Goal: Task Accomplishment & Management: Use online tool/utility

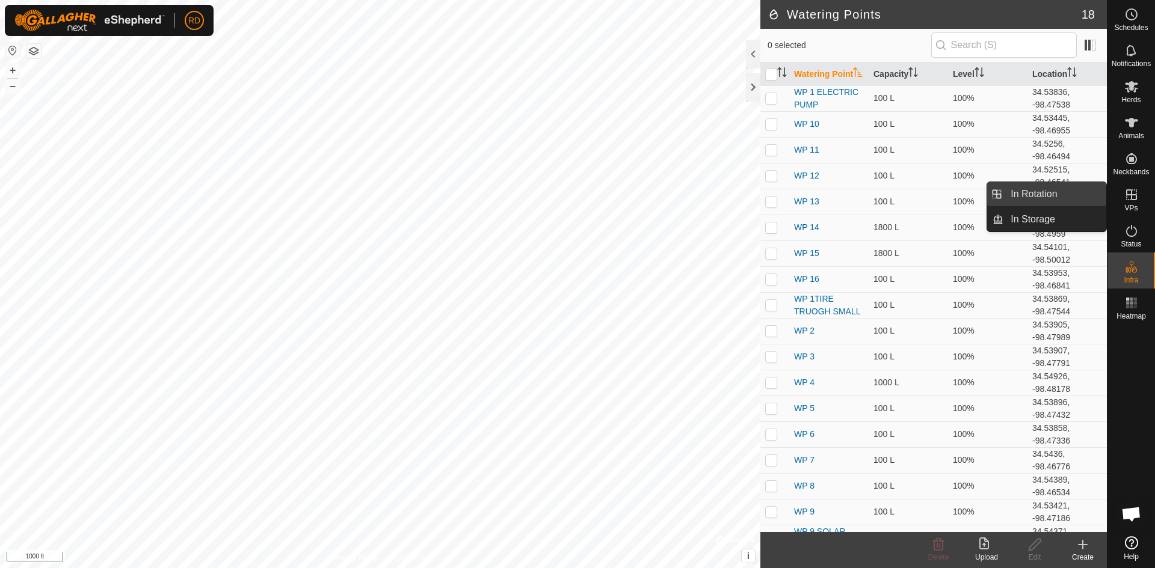
click at [1042, 197] on link "In Rotation" at bounding box center [1054, 194] width 103 height 24
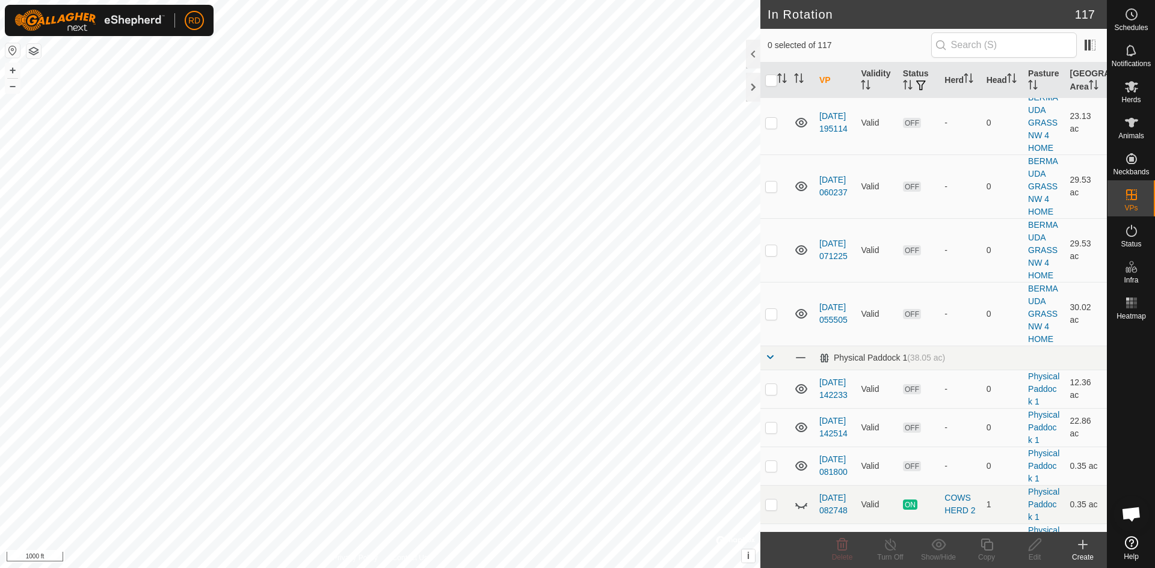
scroll to position [4190, 0]
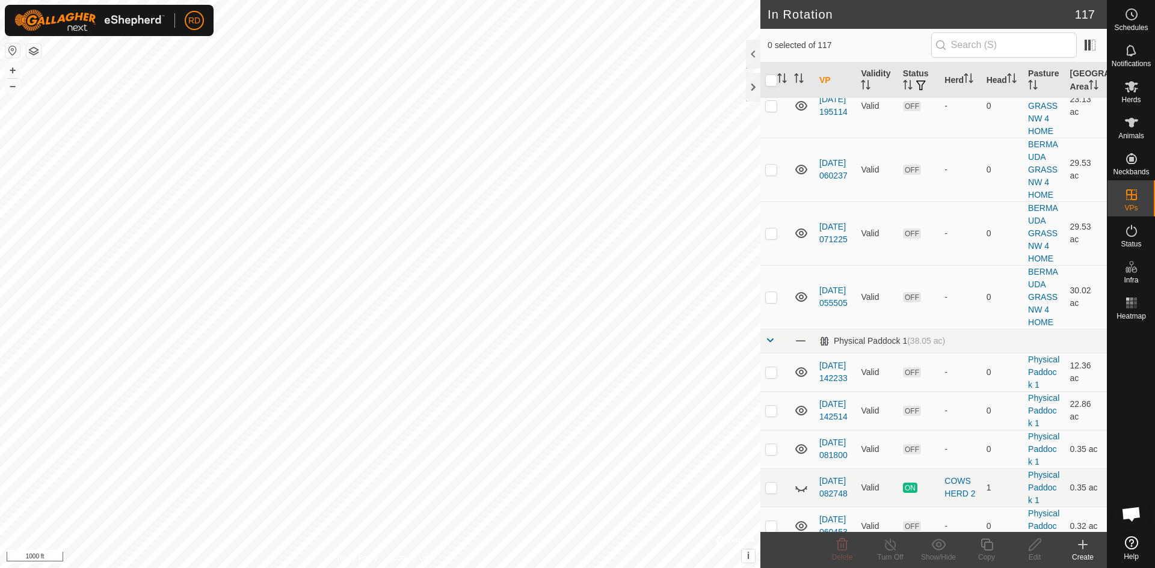
checkbox input "true"
click at [986, 544] on icon at bounding box center [986, 545] width 15 height 14
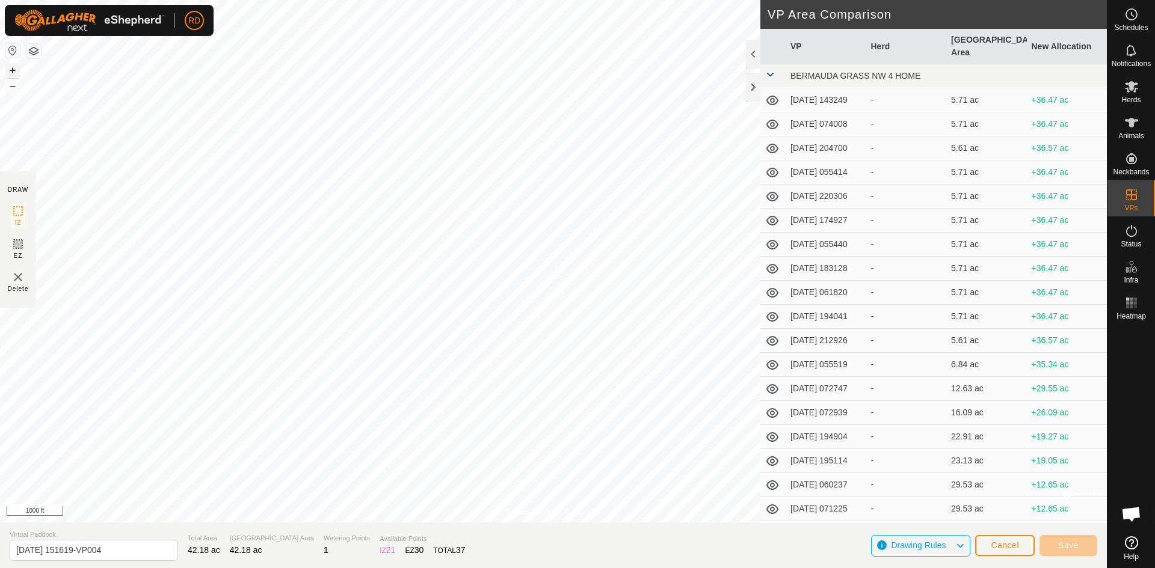
click at [14, 72] on button "+" at bounding box center [12, 70] width 14 height 14
click at [0, 230] on div "Privacy Policy Contact Us O413 1939670740 COWS HERD 2 [DATE] 151619-VP003 + – ⇧…" at bounding box center [553, 284] width 1107 height 568
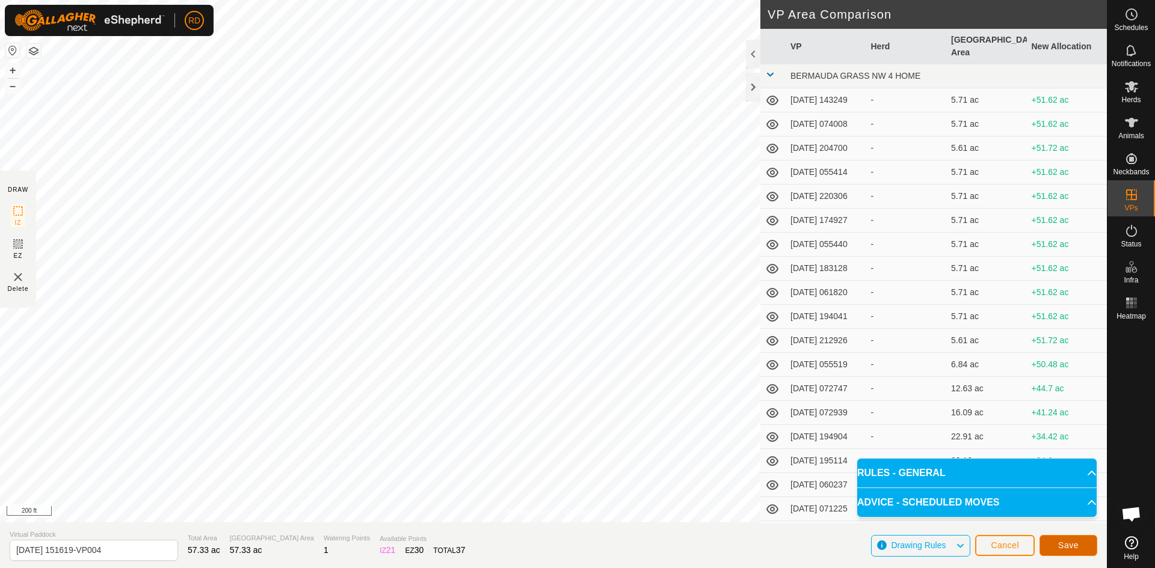
click at [1083, 546] on button "Save" at bounding box center [1068, 545] width 58 height 21
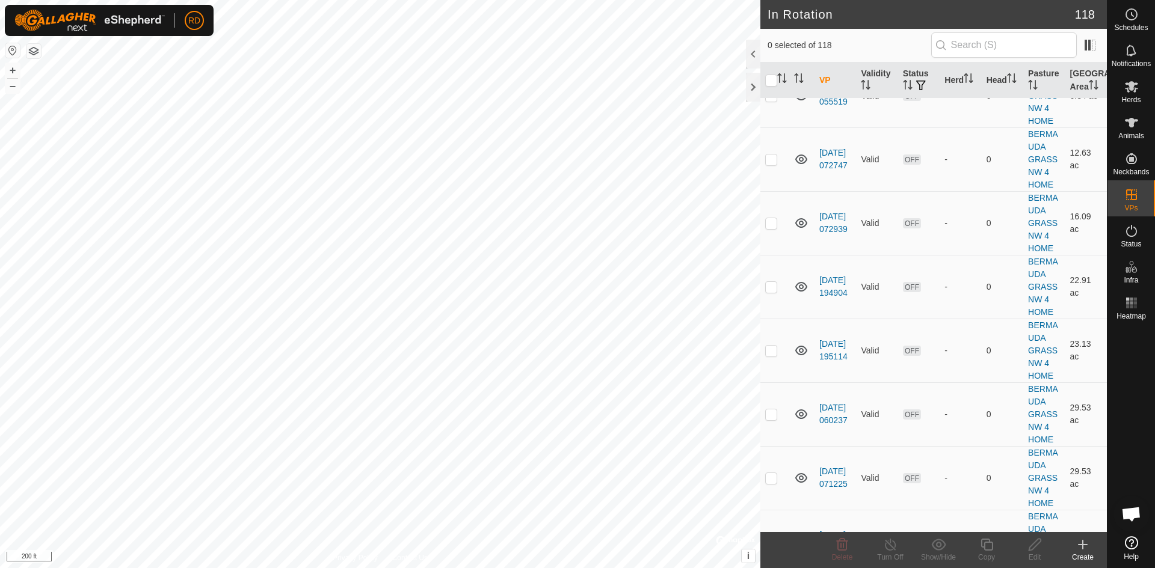
scroll to position [3974, 0]
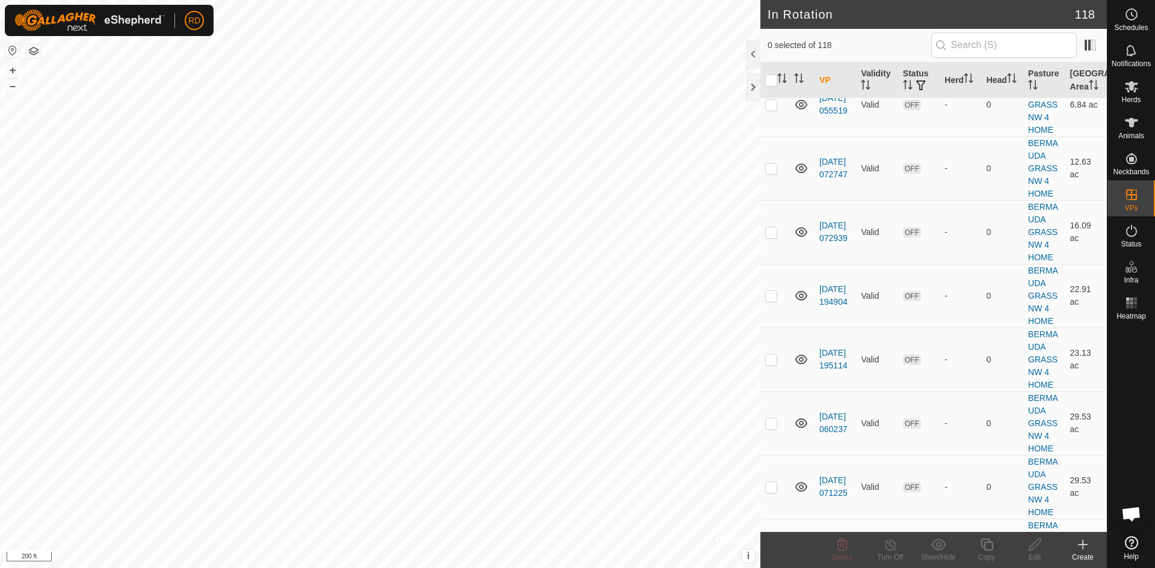
checkbox input "true"
click at [981, 549] on icon at bounding box center [986, 545] width 15 height 14
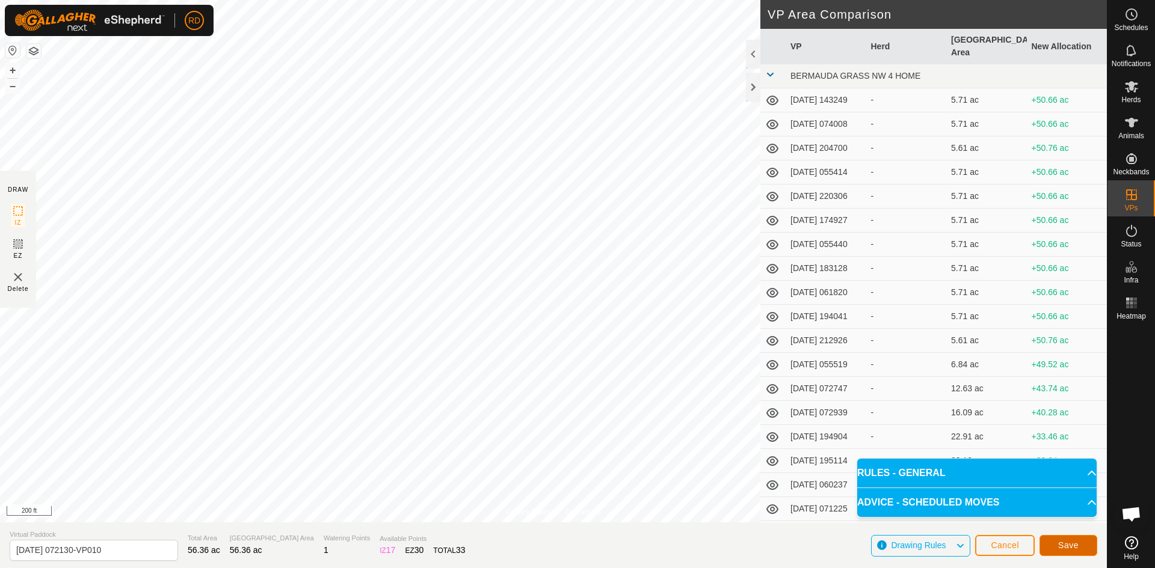
click at [1063, 544] on span "Save" at bounding box center [1068, 546] width 20 height 10
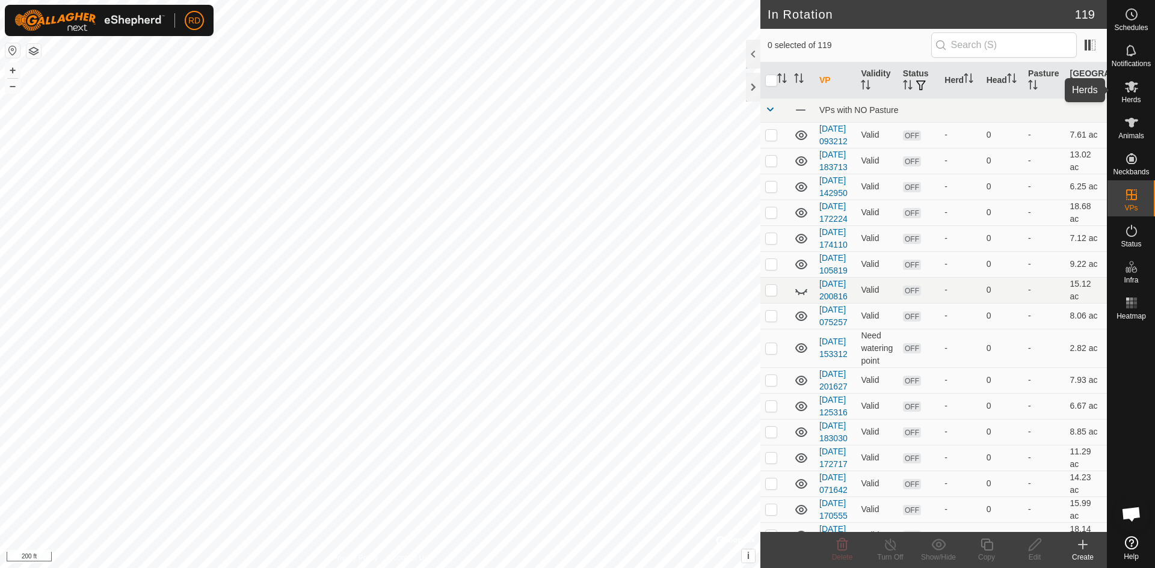
click at [1130, 91] on icon at bounding box center [1131, 86] width 14 height 14
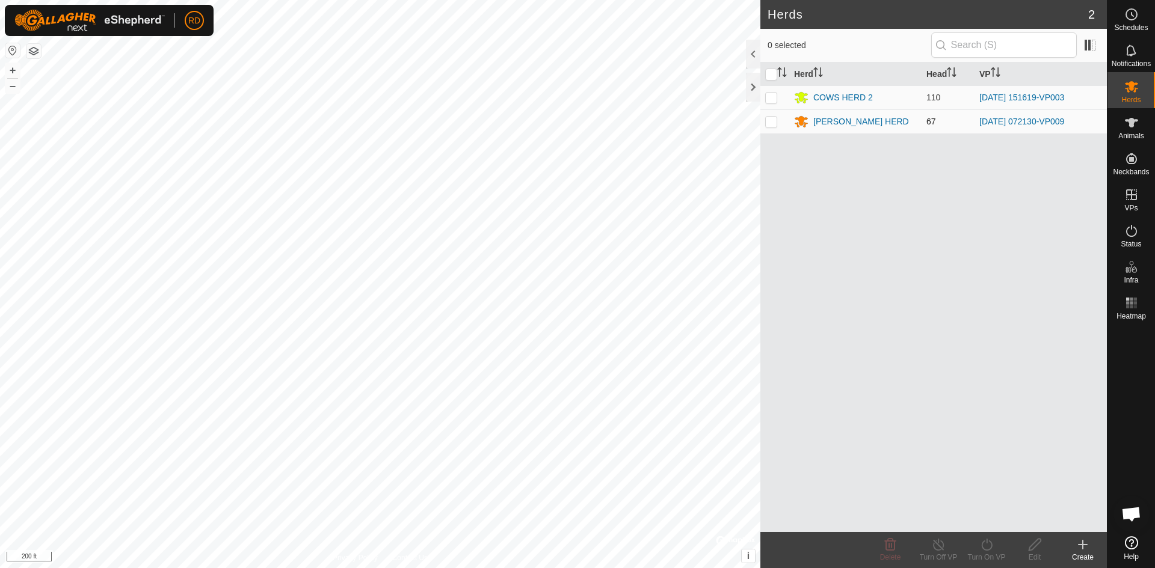
click at [772, 121] on p-checkbox at bounding box center [771, 122] width 12 height 10
checkbox input "true"
click at [986, 551] on icon at bounding box center [986, 545] width 15 height 14
click at [973, 522] on link "Now" at bounding box center [1022, 519] width 119 height 24
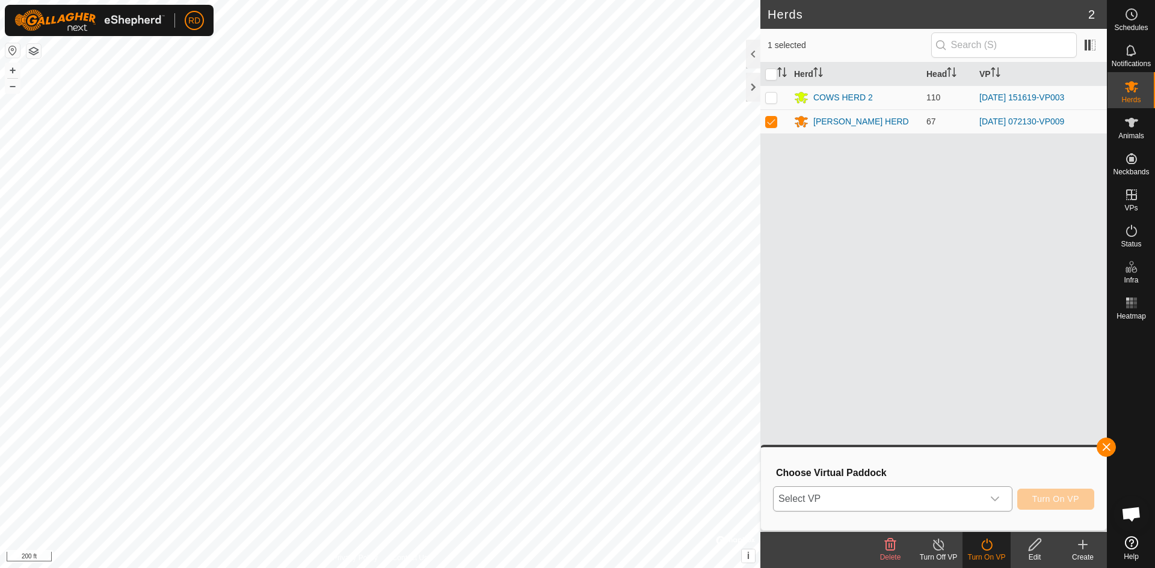
click at [993, 496] on icon "dropdown trigger" at bounding box center [995, 499] width 10 height 10
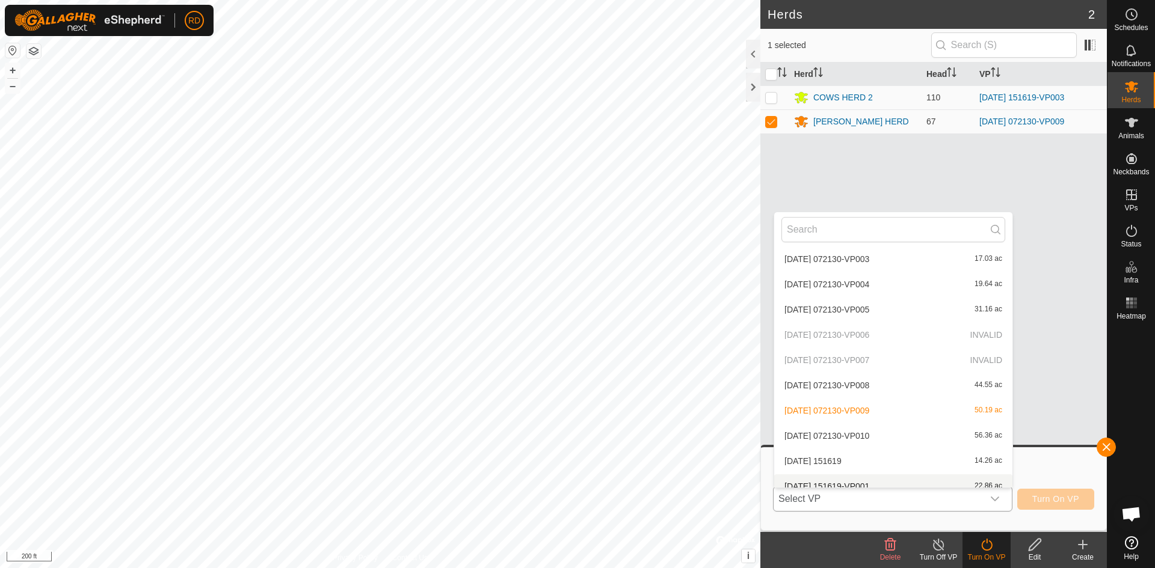
scroll to position [1984, 0]
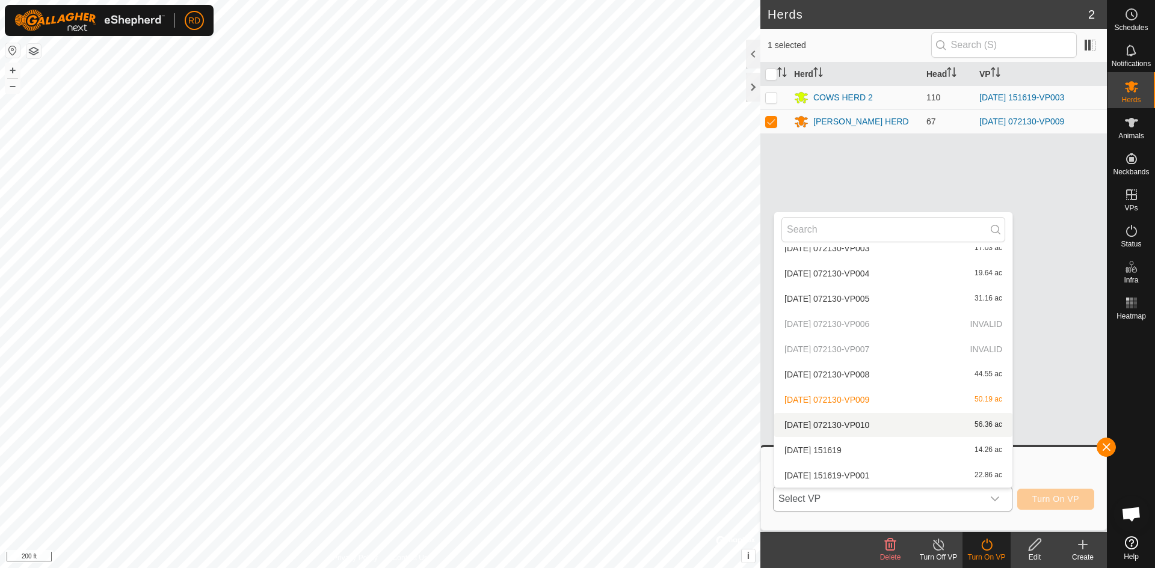
click at [852, 425] on li "[DATE] 072130-VP010 56.36 ac" at bounding box center [893, 425] width 238 height 24
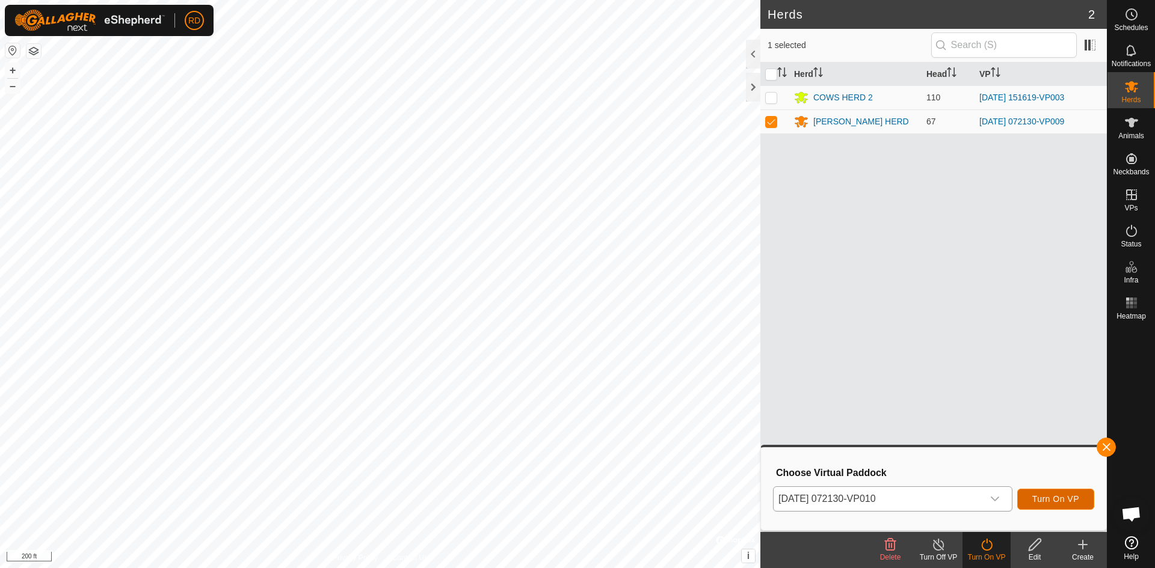
click at [1066, 497] on span "Turn On VP" at bounding box center [1055, 499] width 47 height 10
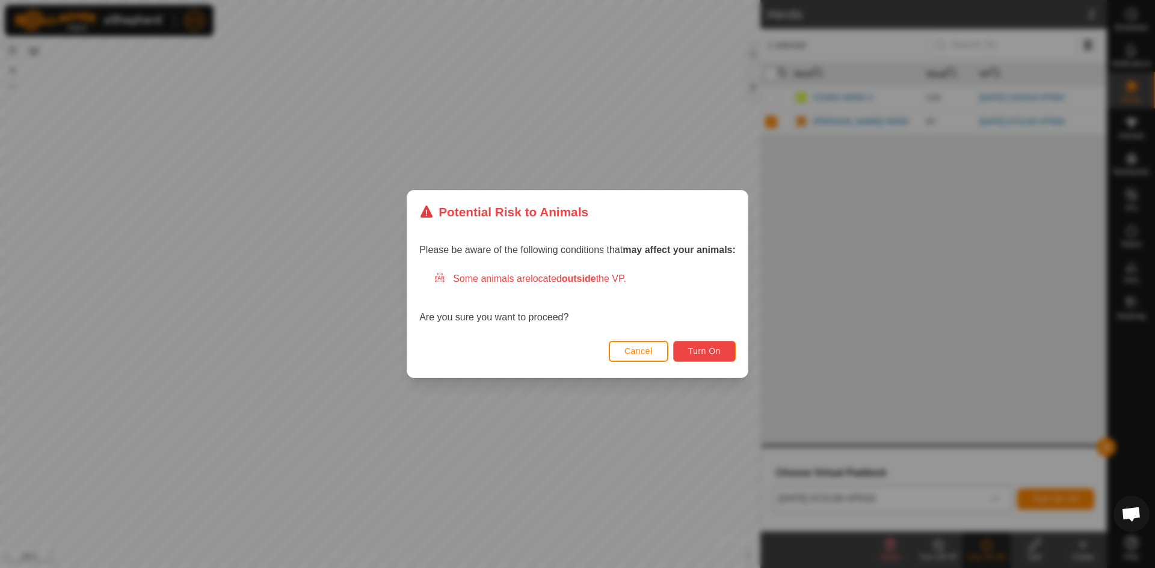
click at [707, 351] on span "Turn On" at bounding box center [704, 351] width 32 height 10
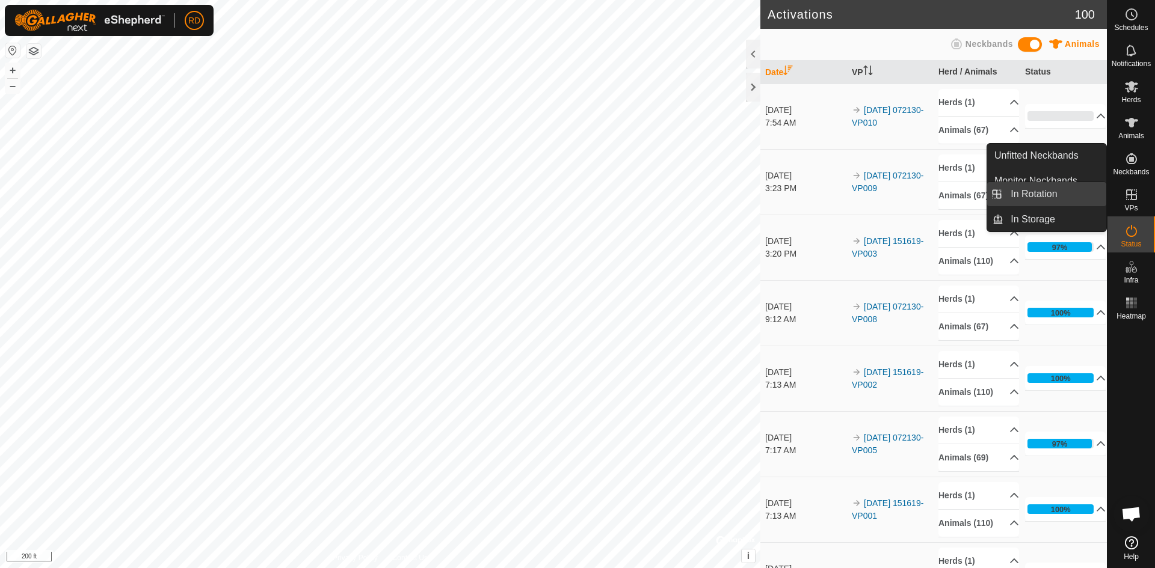
click at [1037, 193] on link "In Rotation" at bounding box center [1054, 194] width 103 height 24
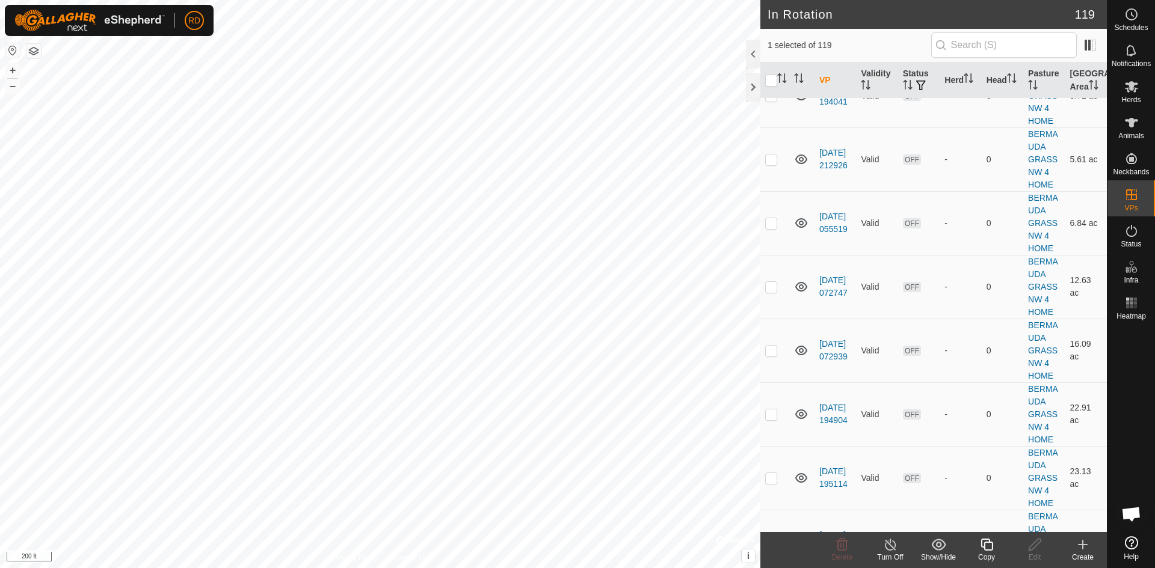
scroll to position [4061, 0]
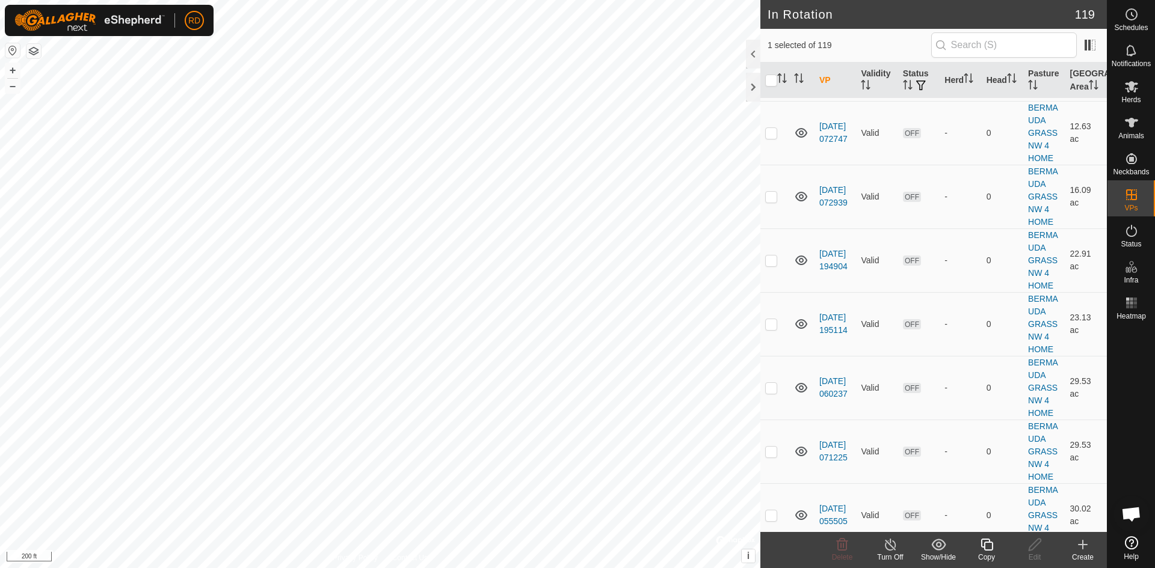
checkbox input "false"
click at [1127, 87] on icon at bounding box center [1131, 86] width 14 height 14
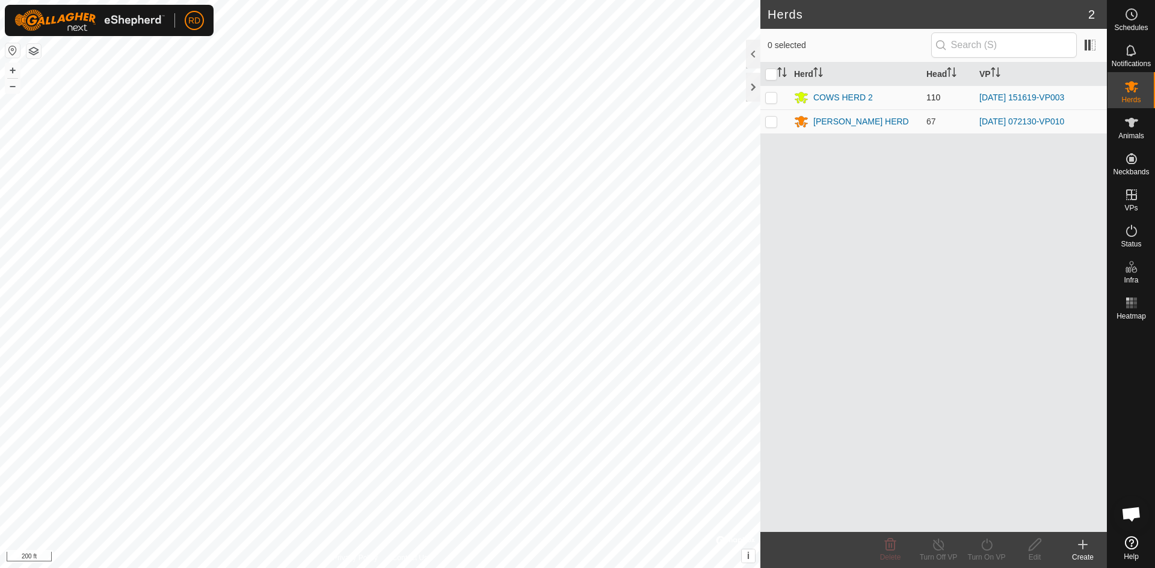
click at [771, 97] on p-checkbox at bounding box center [771, 98] width 12 height 10
click at [770, 93] on p-checkbox at bounding box center [771, 98] width 12 height 10
click at [768, 94] on p-checkbox at bounding box center [771, 98] width 12 height 10
checkbox input "true"
click at [988, 546] on icon at bounding box center [986, 545] width 15 height 14
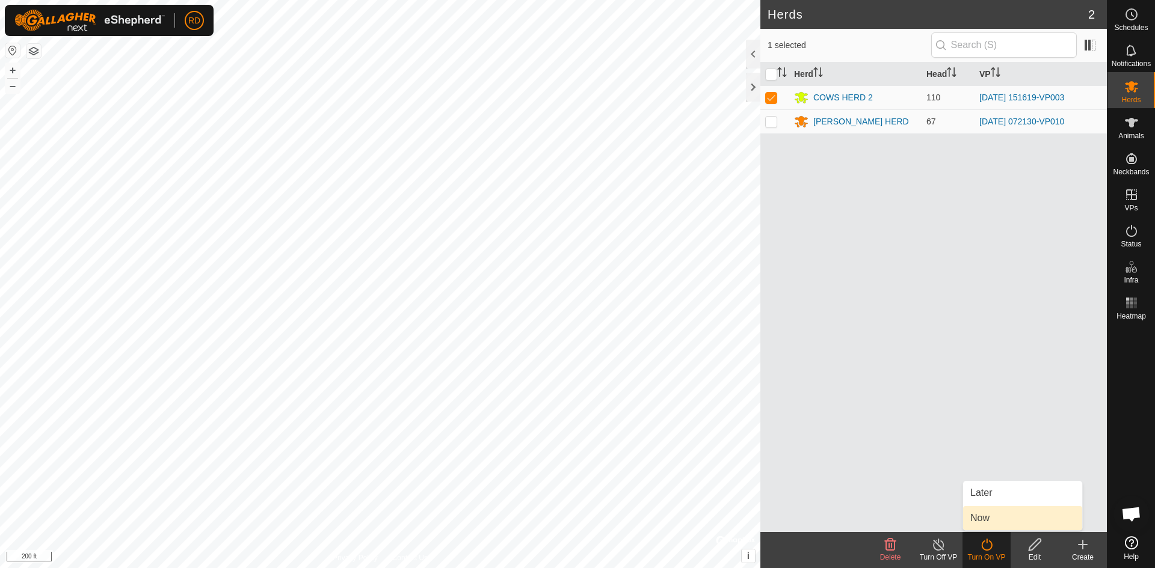
click at [976, 519] on link "Now" at bounding box center [1022, 519] width 119 height 24
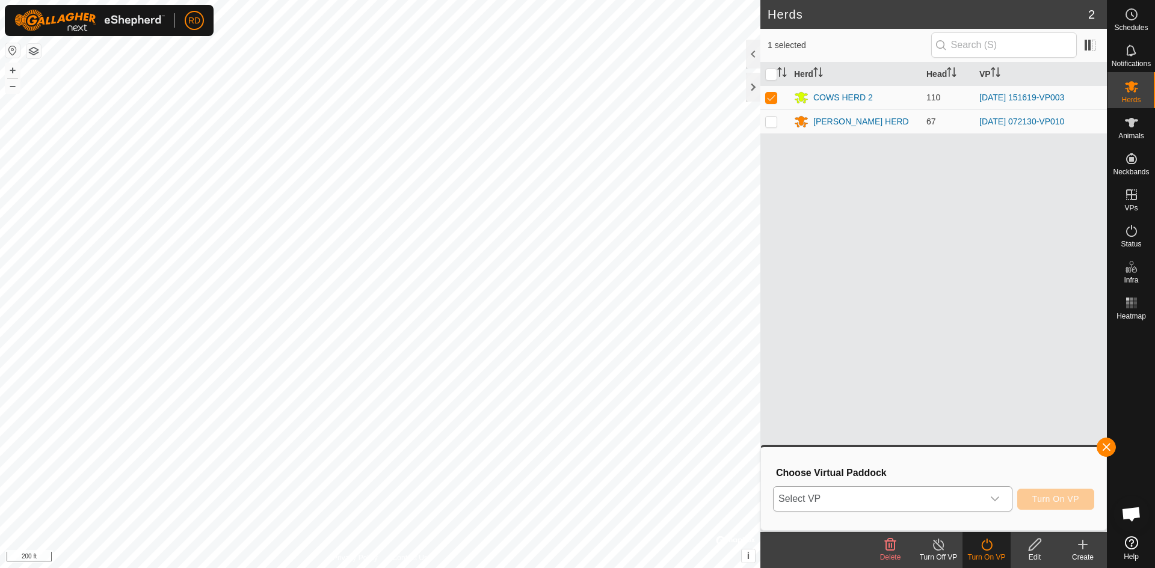
click at [998, 498] on icon "dropdown trigger" at bounding box center [995, 499] width 8 height 5
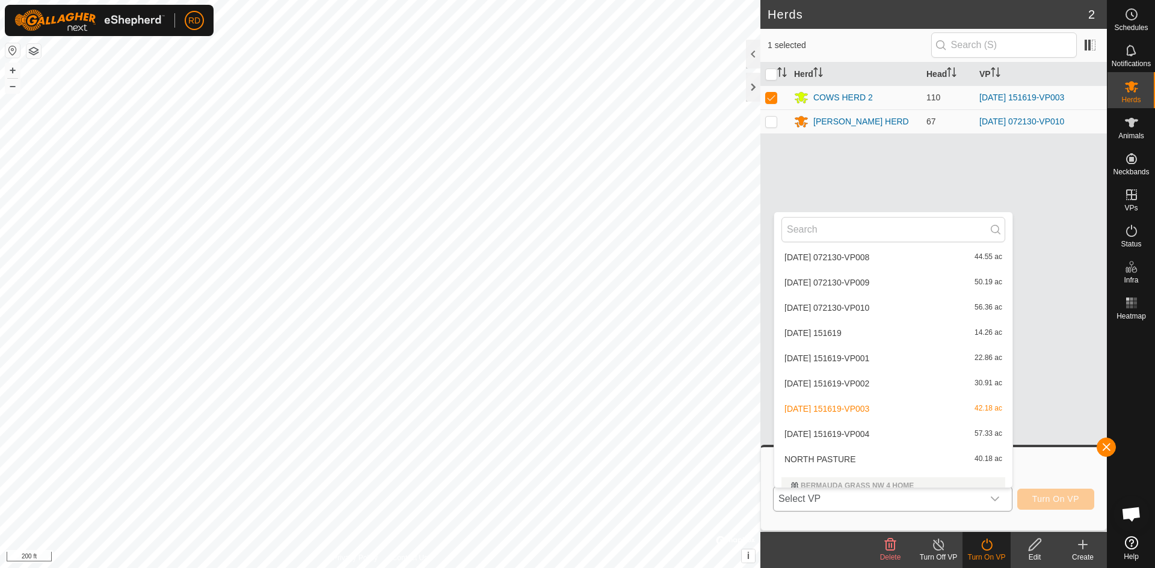
scroll to position [2110, 0]
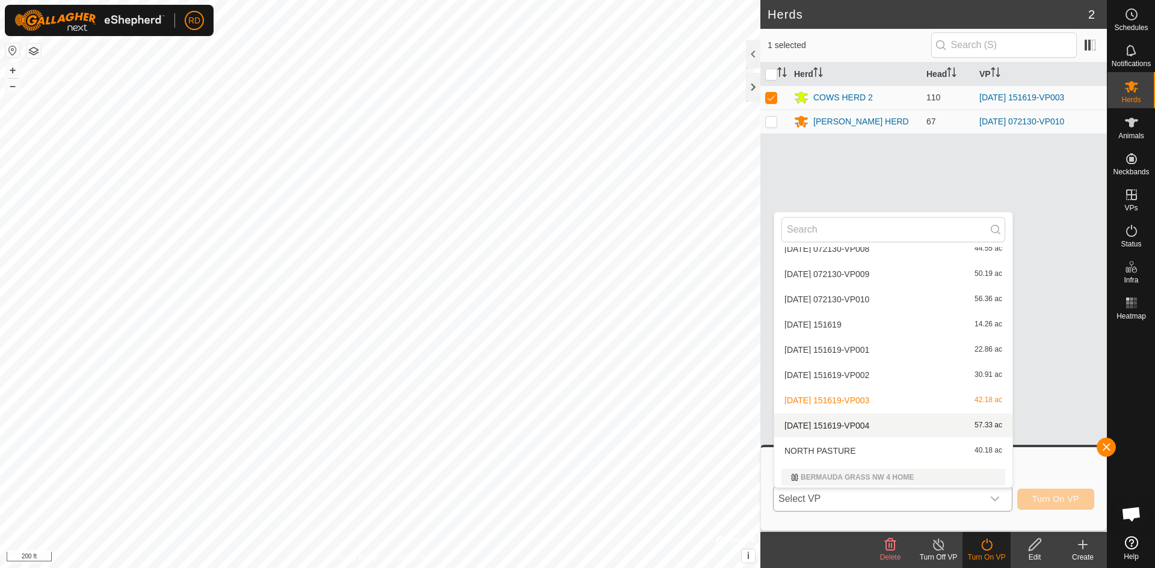
click at [875, 427] on li "[DATE] 151619-VP004 57.33 ac" at bounding box center [893, 426] width 238 height 24
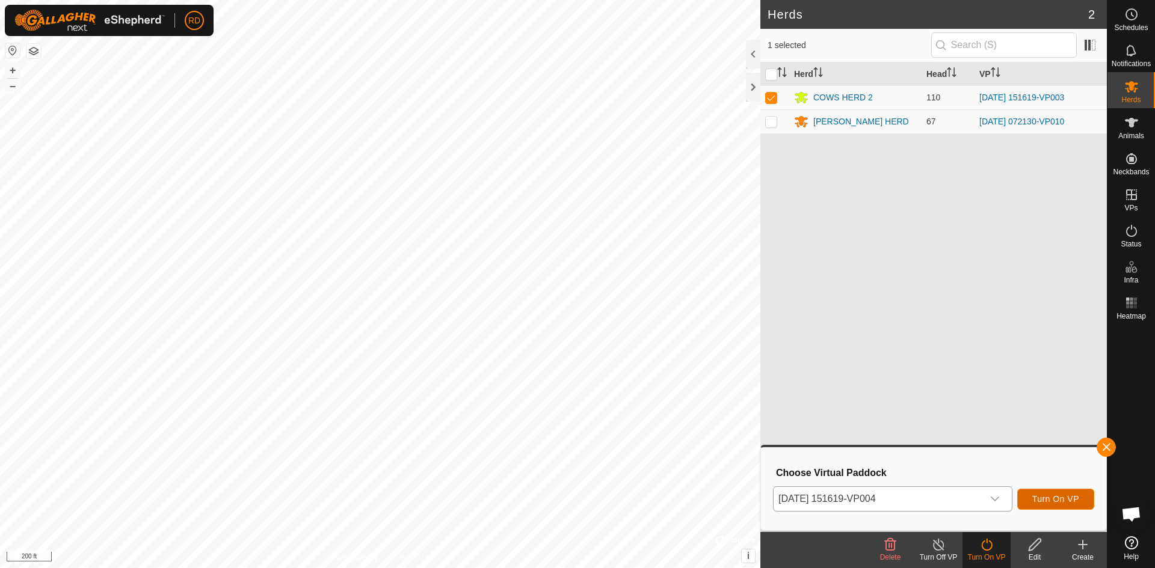
click at [1048, 500] on span "Turn On VP" at bounding box center [1055, 499] width 47 height 10
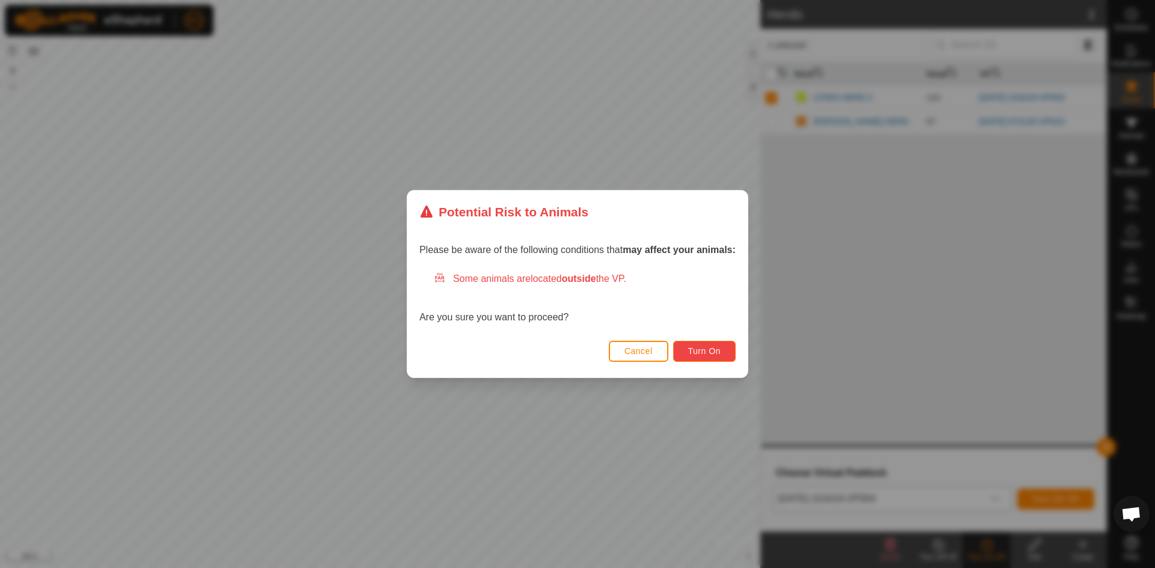
click at [710, 354] on span "Turn On" at bounding box center [704, 351] width 32 height 10
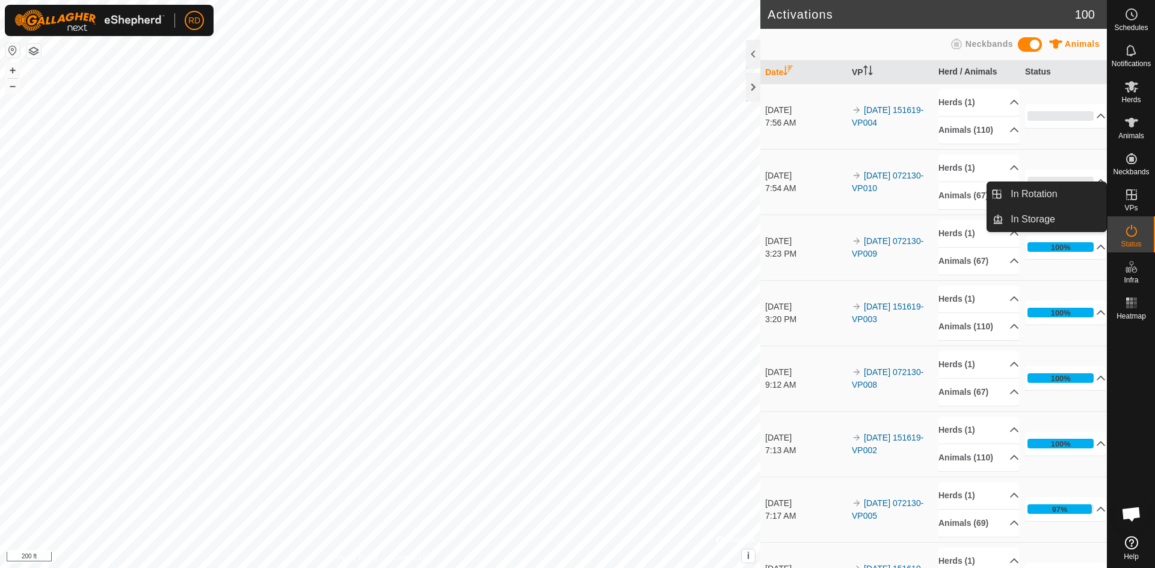
click at [1130, 194] on icon at bounding box center [1131, 194] width 11 height 11
click at [1133, 199] on icon at bounding box center [1131, 195] width 14 height 14
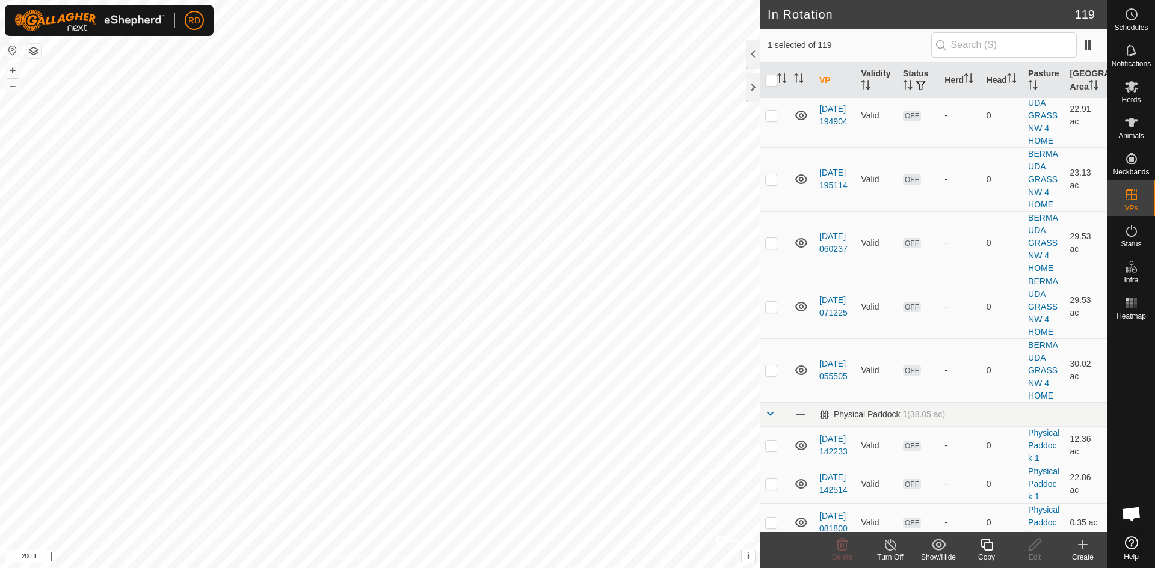
scroll to position [4104, 0]
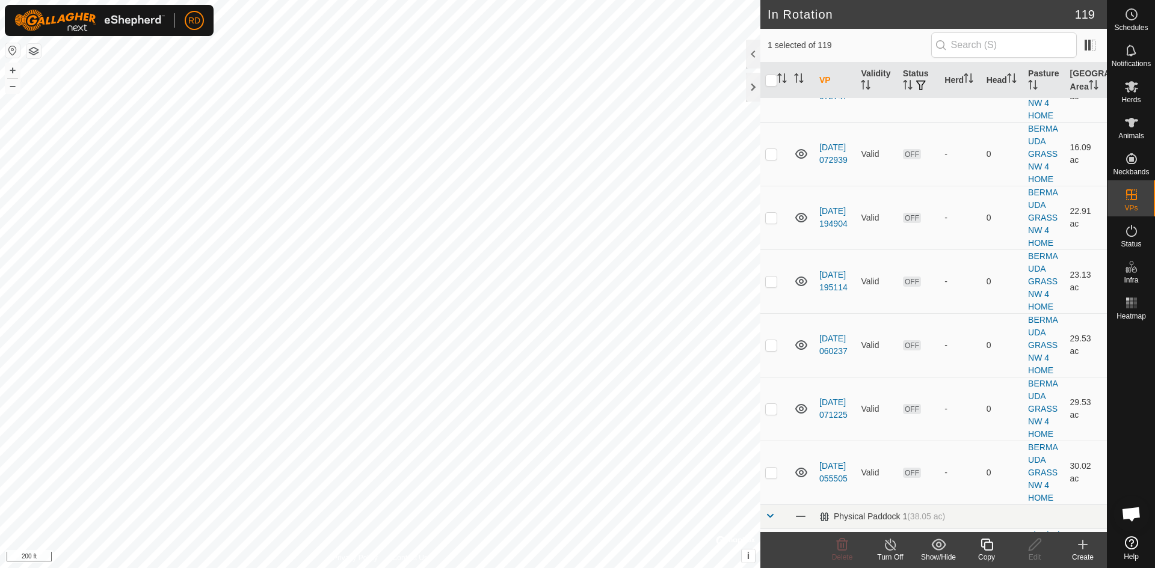
checkbox input "false"
click at [753, 88] on div at bounding box center [753, 87] width 14 height 29
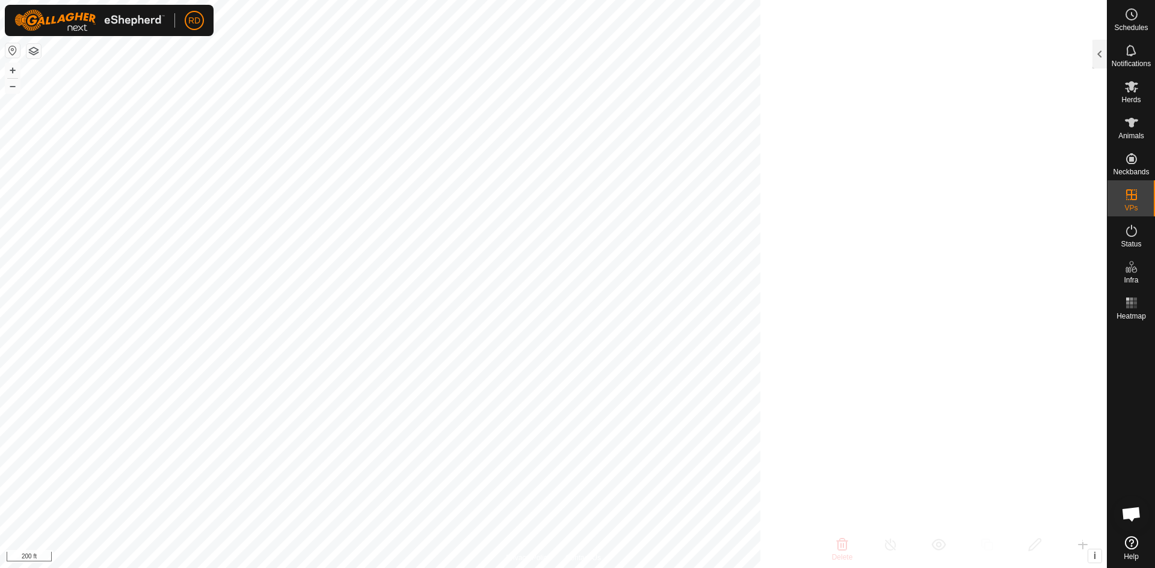
scroll to position [20796, 0]
